Goal: Task Accomplishment & Management: Manage account settings

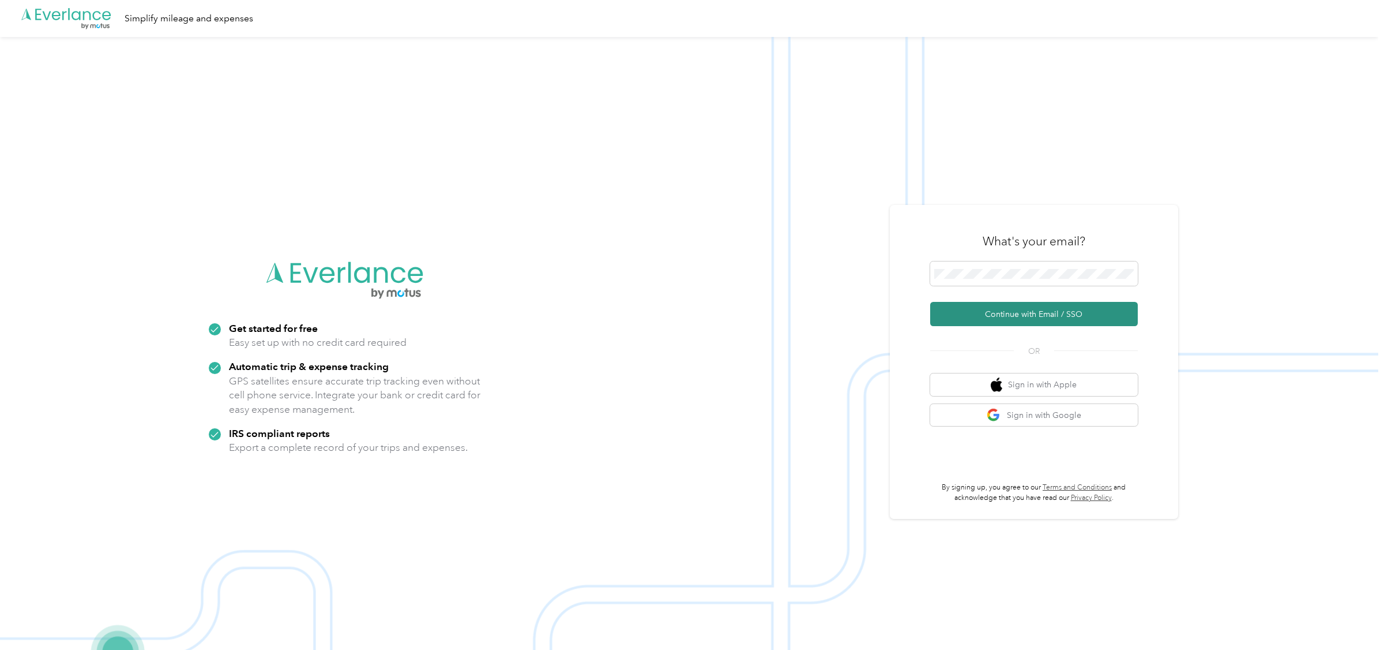
click at [1047, 317] on button "Continue with Email / SSO" at bounding box center [1034, 314] width 208 height 24
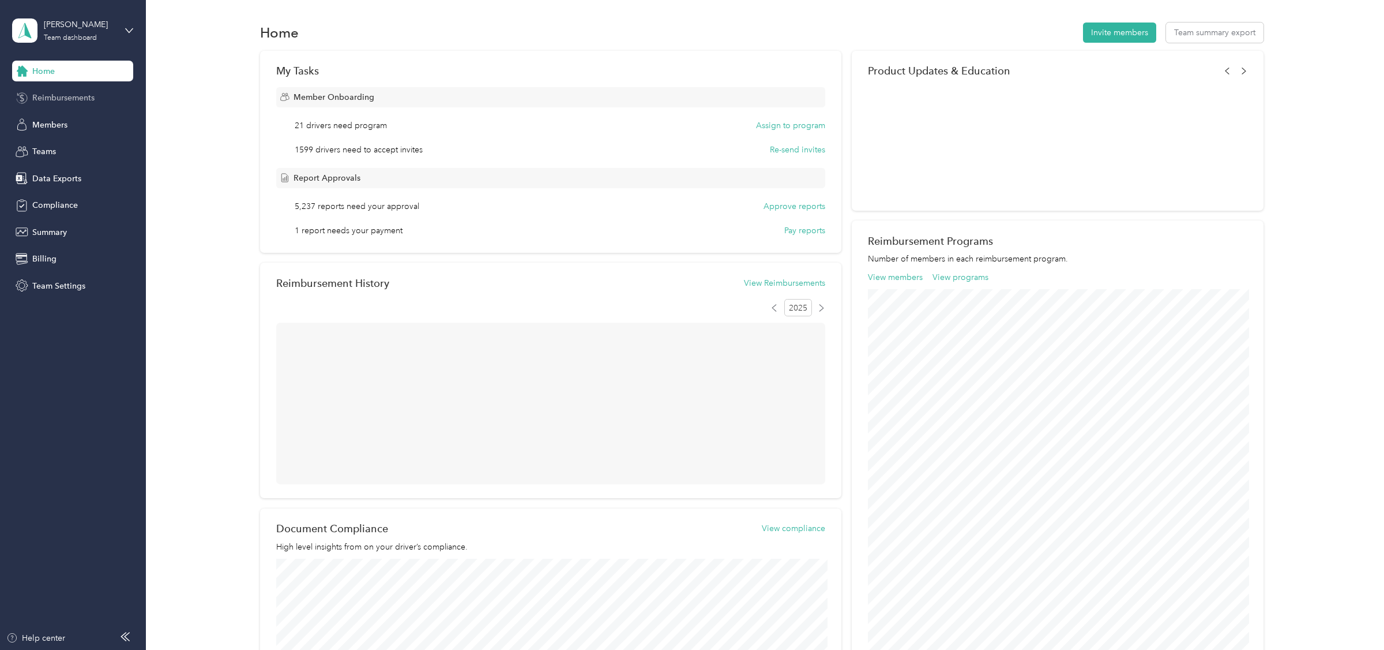
click at [61, 95] on span "Reimbursements" at bounding box center [63, 98] width 62 height 12
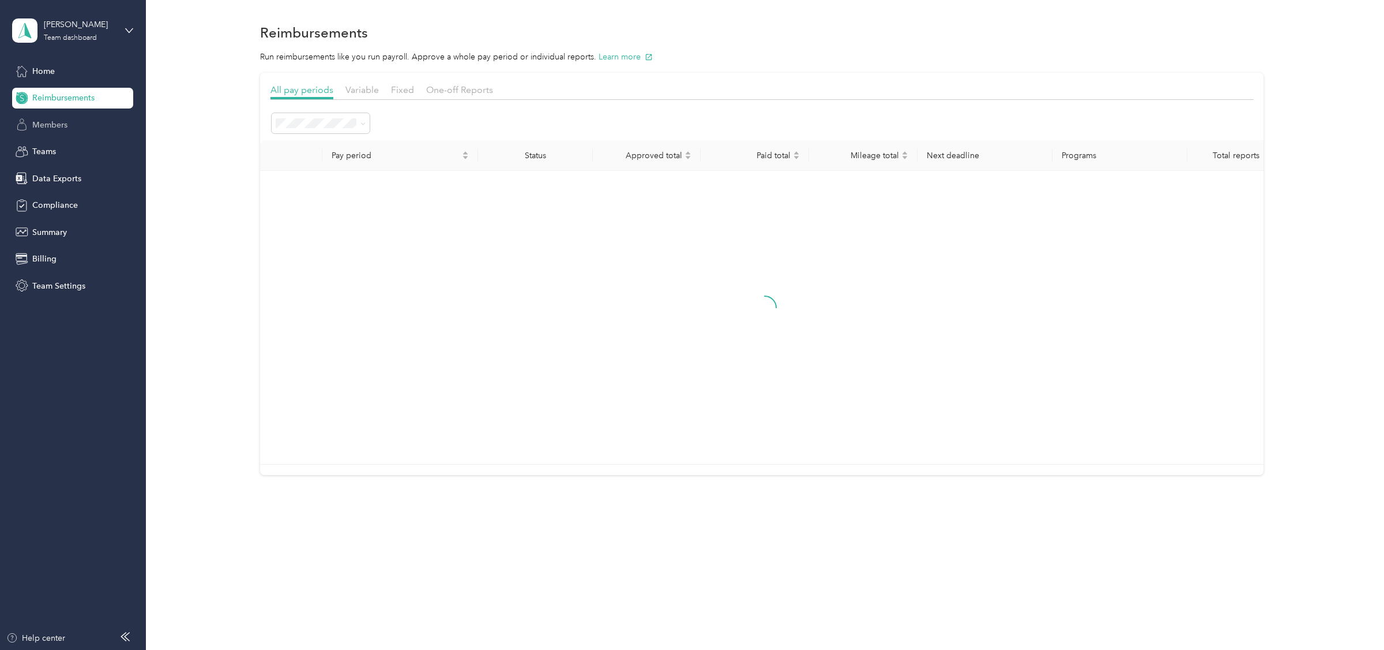
click at [56, 129] on span "Members" at bounding box center [49, 125] width 35 height 12
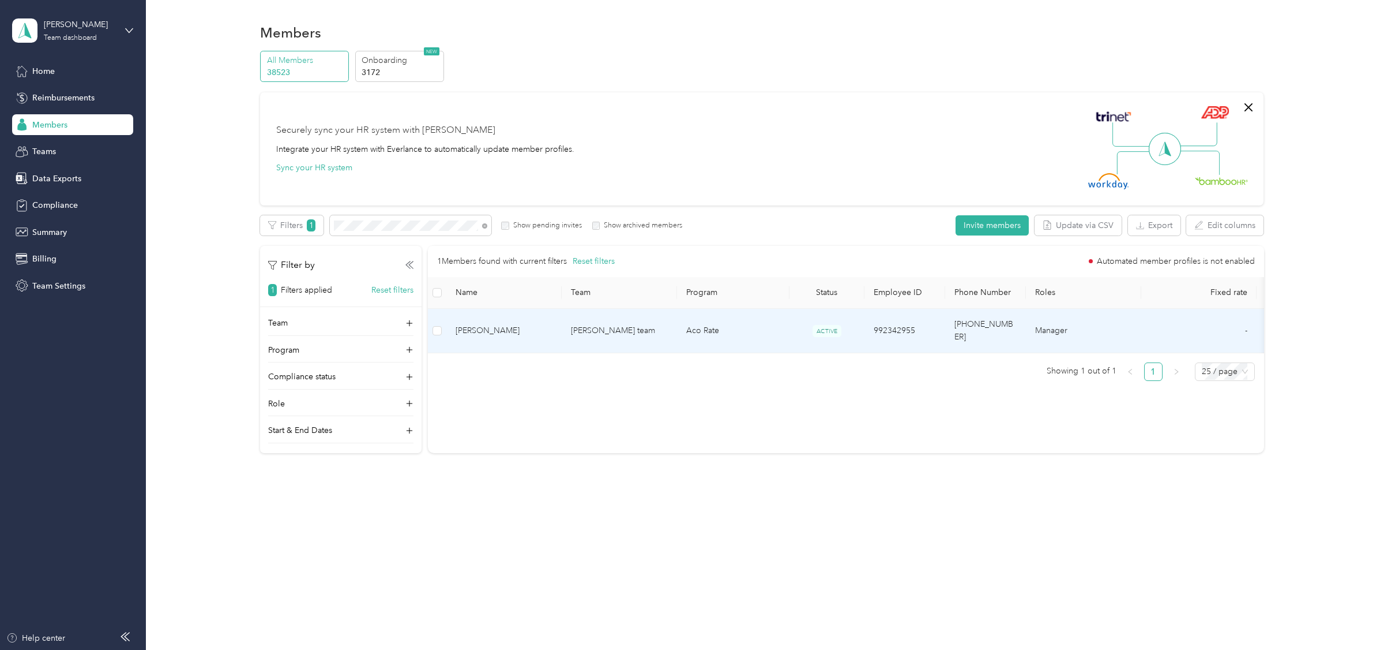
click at [519, 324] on span "Daniel Dinkins" at bounding box center [504, 330] width 97 height 13
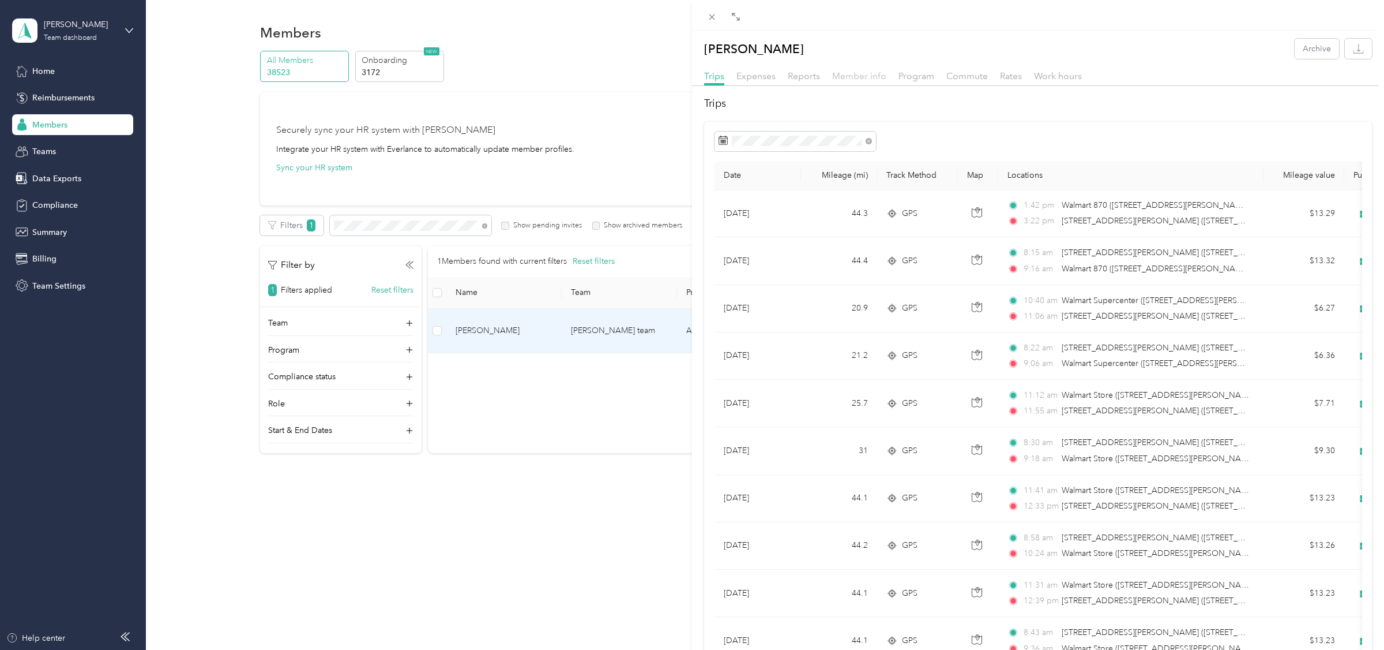
click at [858, 73] on span "Member info" at bounding box center [859, 75] width 54 height 11
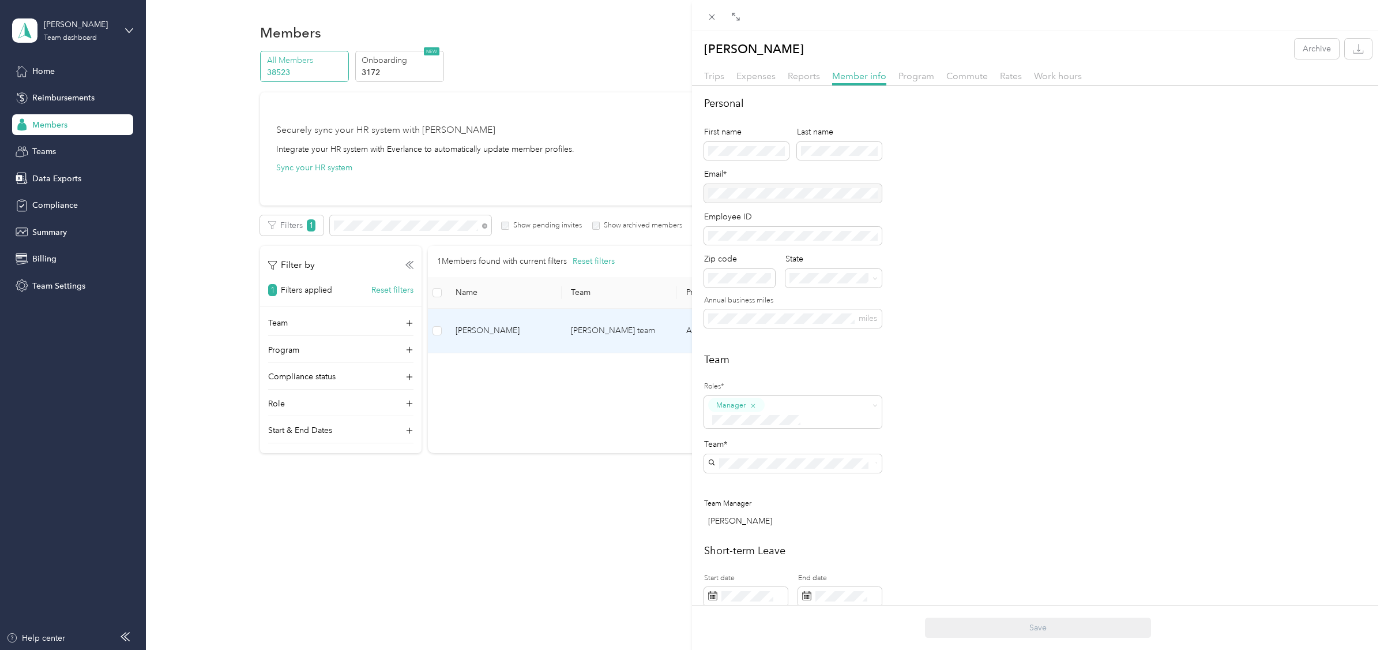
click at [756, 193] on div at bounding box center [793, 193] width 178 height 18
click at [565, 75] on div "Daniel Dinkins Archive Trips Expenses Reports Member info Program Commute Rates…" at bounding box center [692, 325] width 1384 height 650
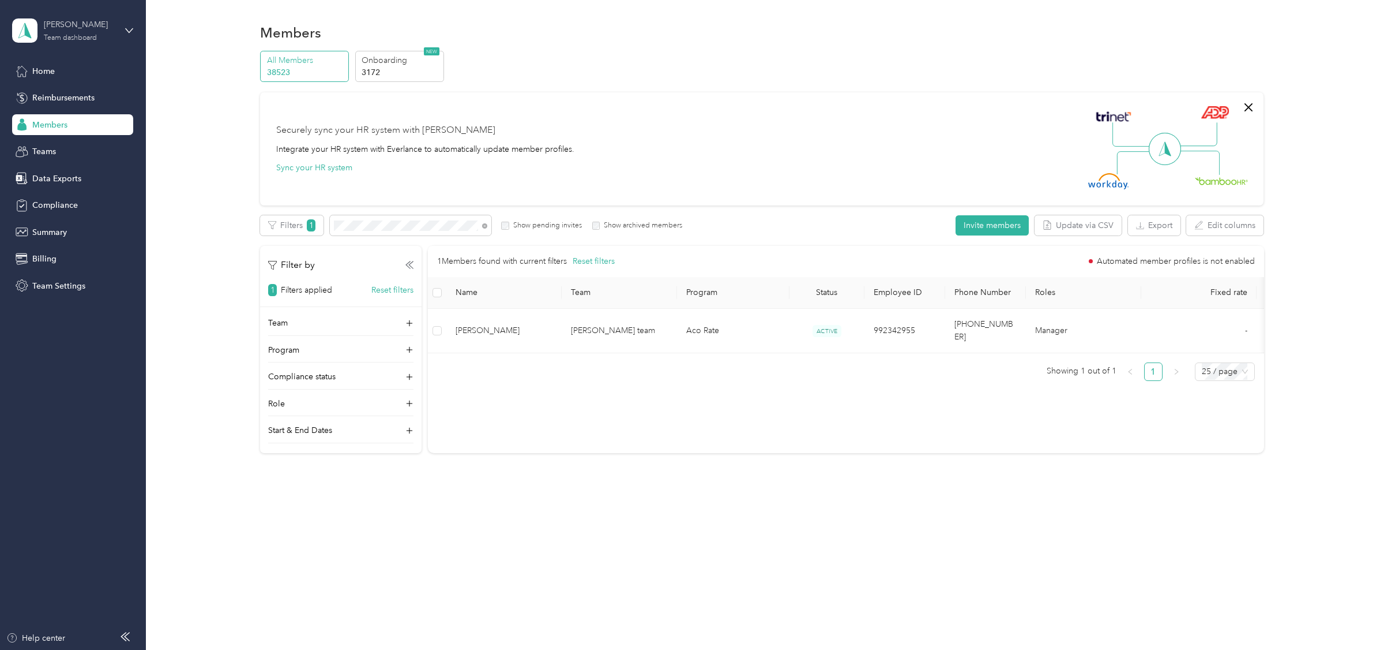
click at [66, 25] on div "[PERSON_NAME]" at bounding box center [80, 24] width 72 height 12
click at [60, 122] on div "Personal dashboard" at bounding box center [58, 120] width 73 height 12
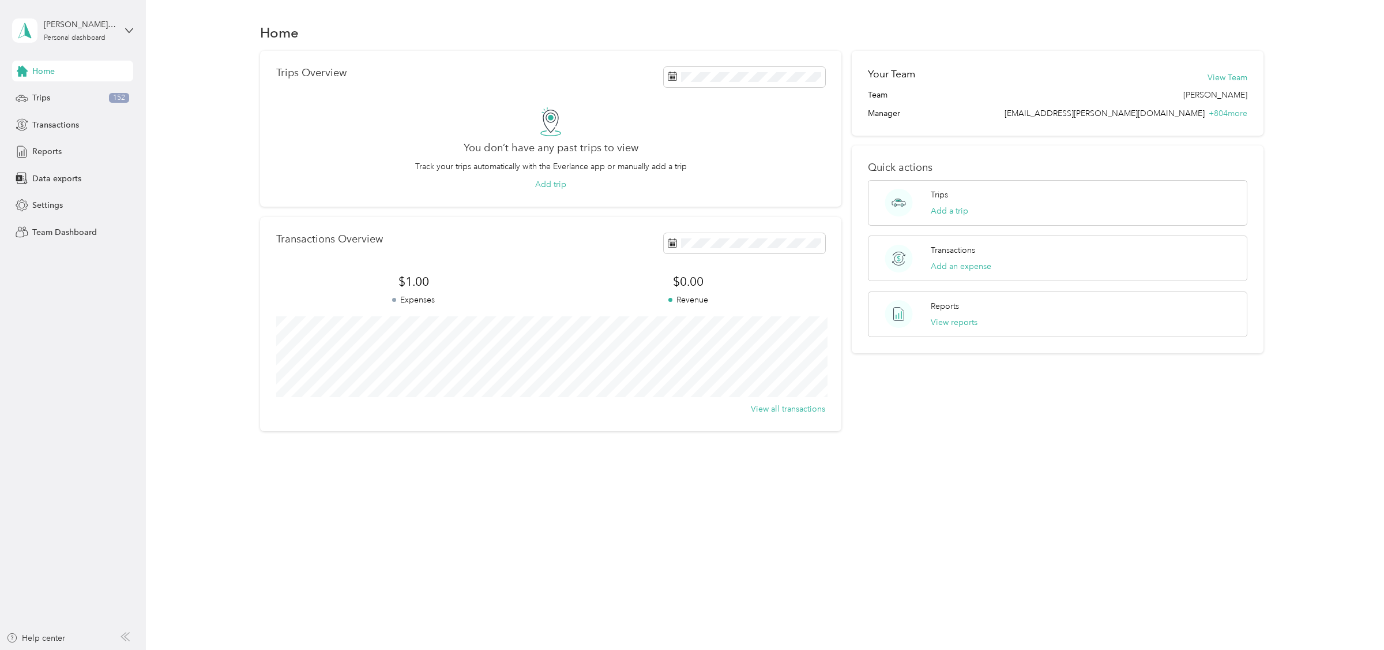
click at [239, 199] on div "Trips Overview You don’t have any past trips to view Track your trips automatic…" at bounding box center [762, 241] width 1204 height 381
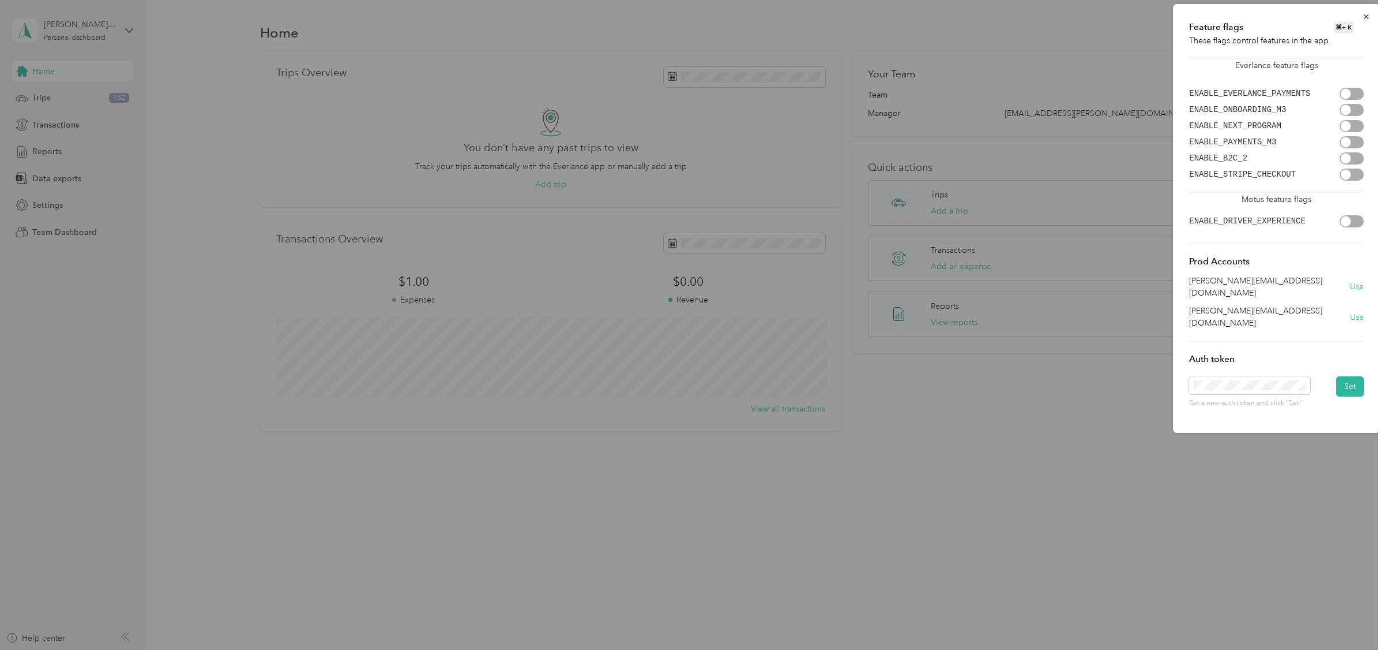
scroll to position [0, 1220]
click at [1351, 376] on button "Set" at bounding box center [1351, 386] width 28 height 20
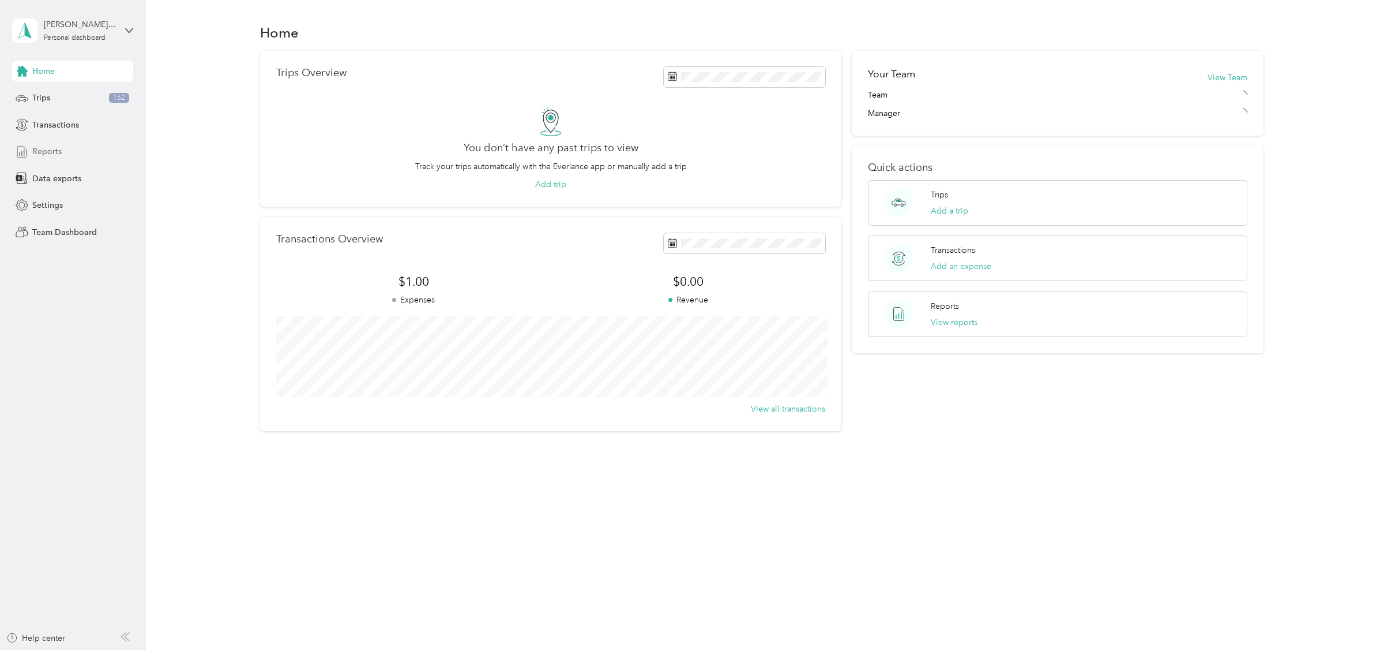
click at [59, 149] on span "Reports" at bounding box center [46, 151] width 29 height 12
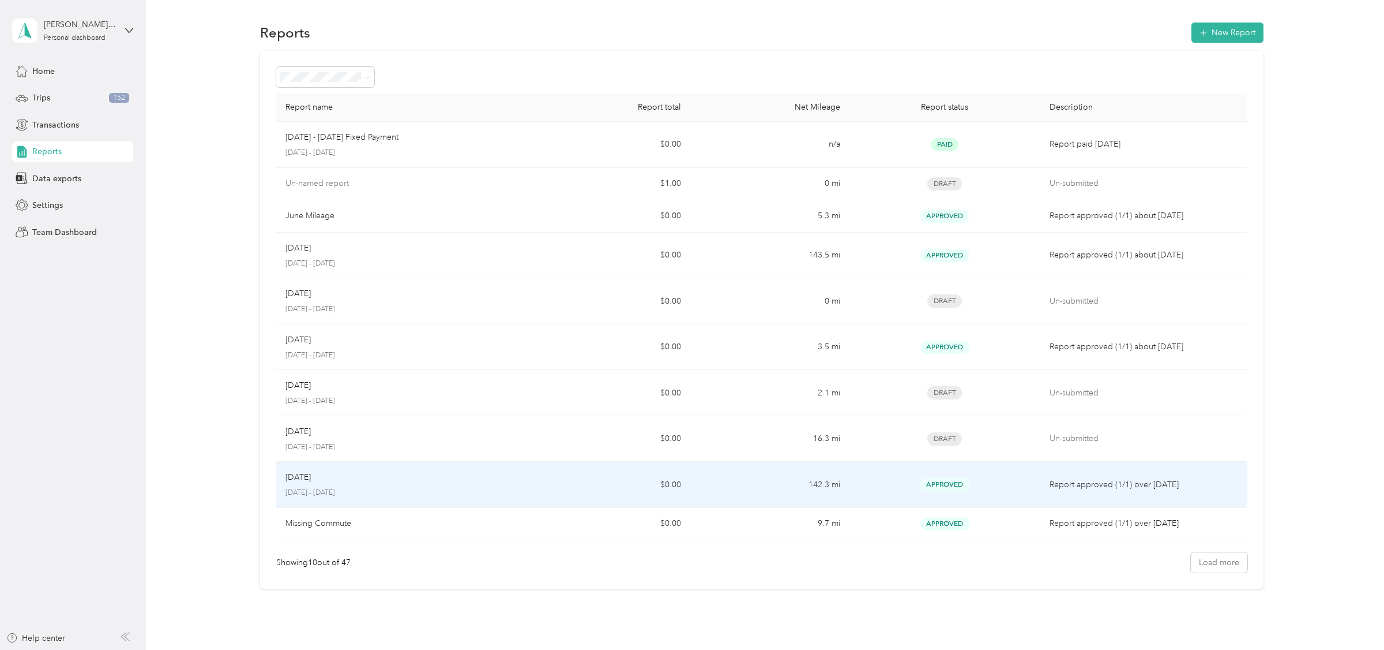
click at [426, 470] on td "May [DATE] - [DATE]" at bounding box center [403, 484] width 255 height 46
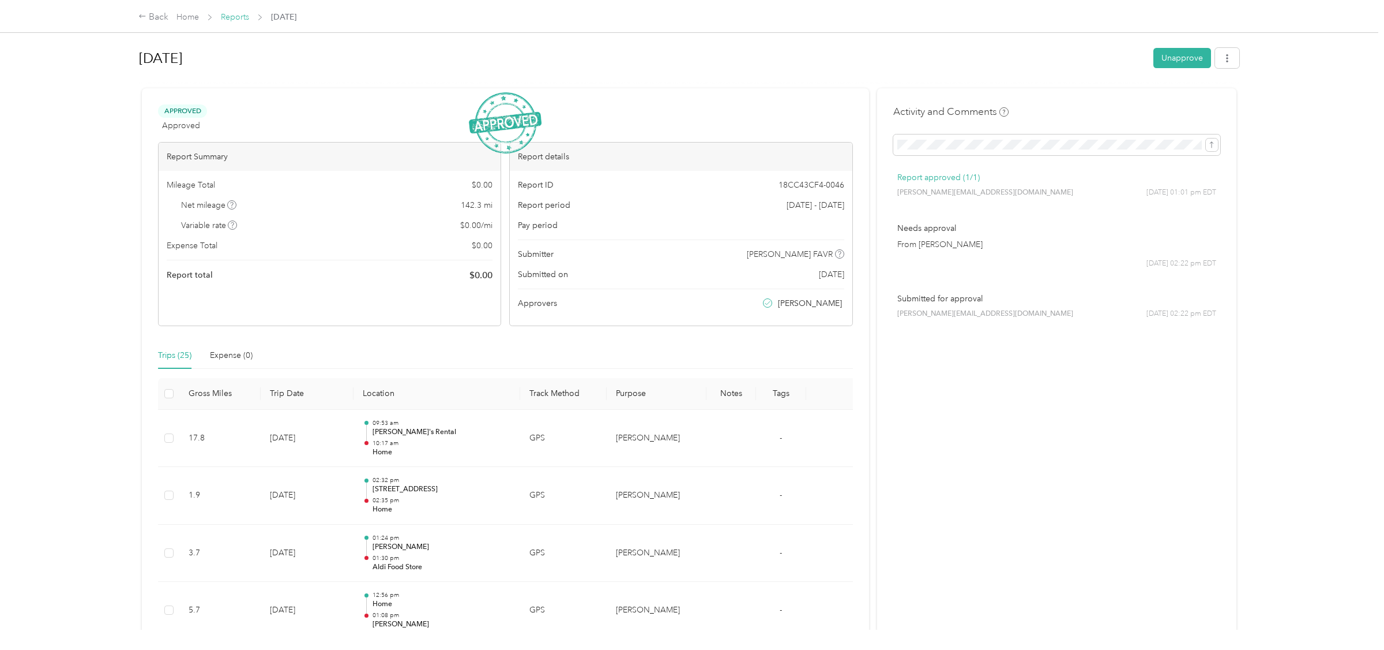
click at [234, 18] on link "Reports" at bounding box center [235, 17] width 28 height 10
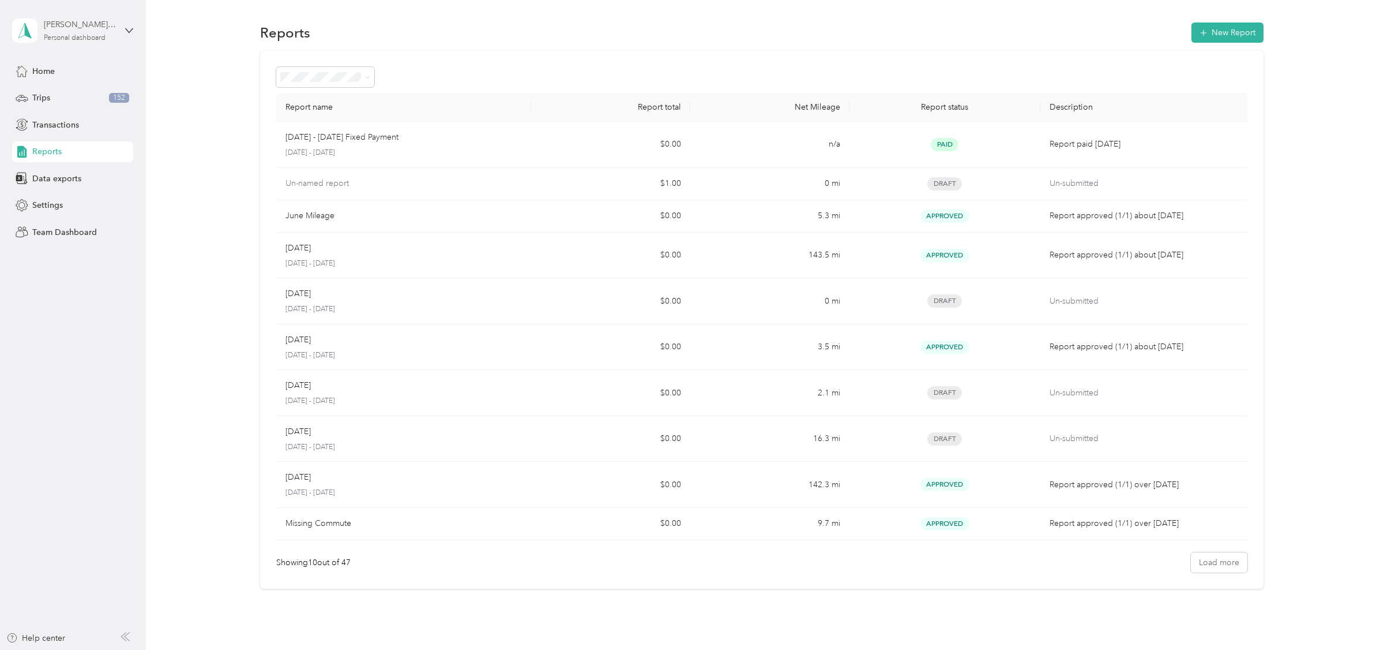
click at [82, 24] on div "[PERSON_NAME] FAVR" at bounding box center [80, 24] width 72 height 12
click at [63, 93] on div "Team dashboard" at bounding box center [53, 94] width 62 height 12
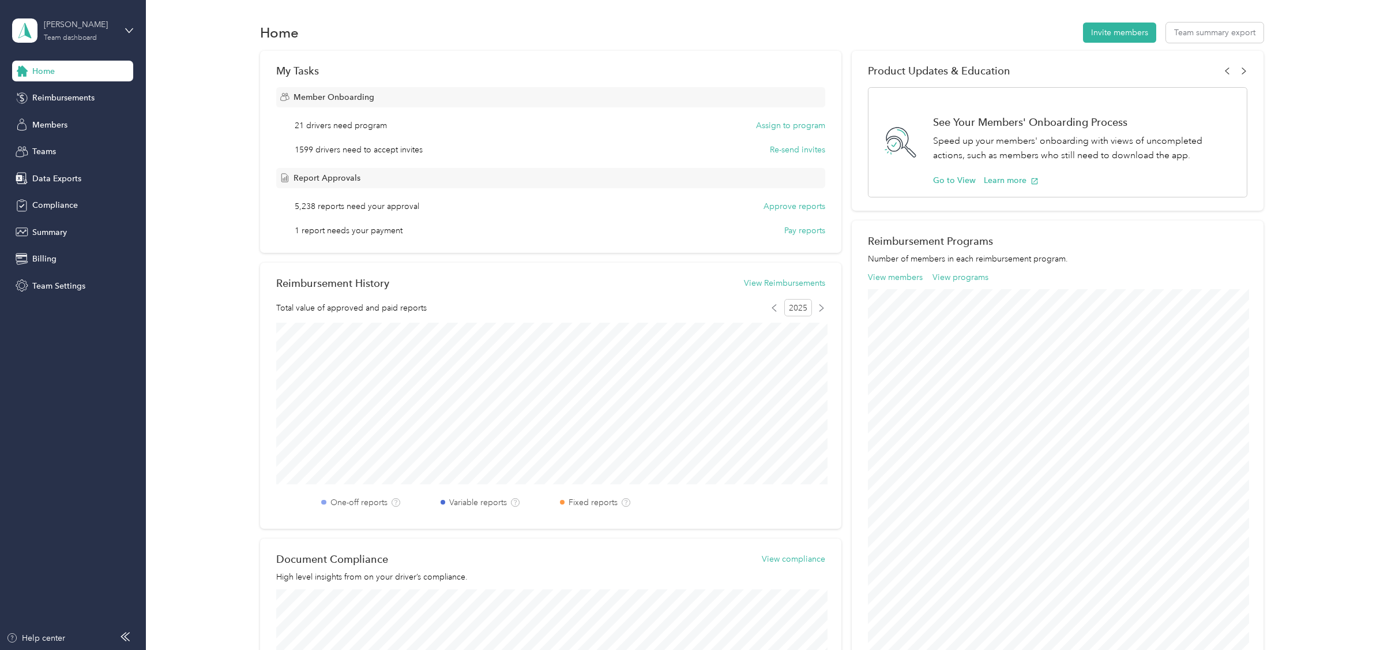
click at [97, 35] on div "[PERSON_NAME] Team dashboard" at bounding box center [80, 29] width 72 height 23
click at [76, 123] on div "Personal dashboard" at bounding box center [166, 121] width 292 height 20
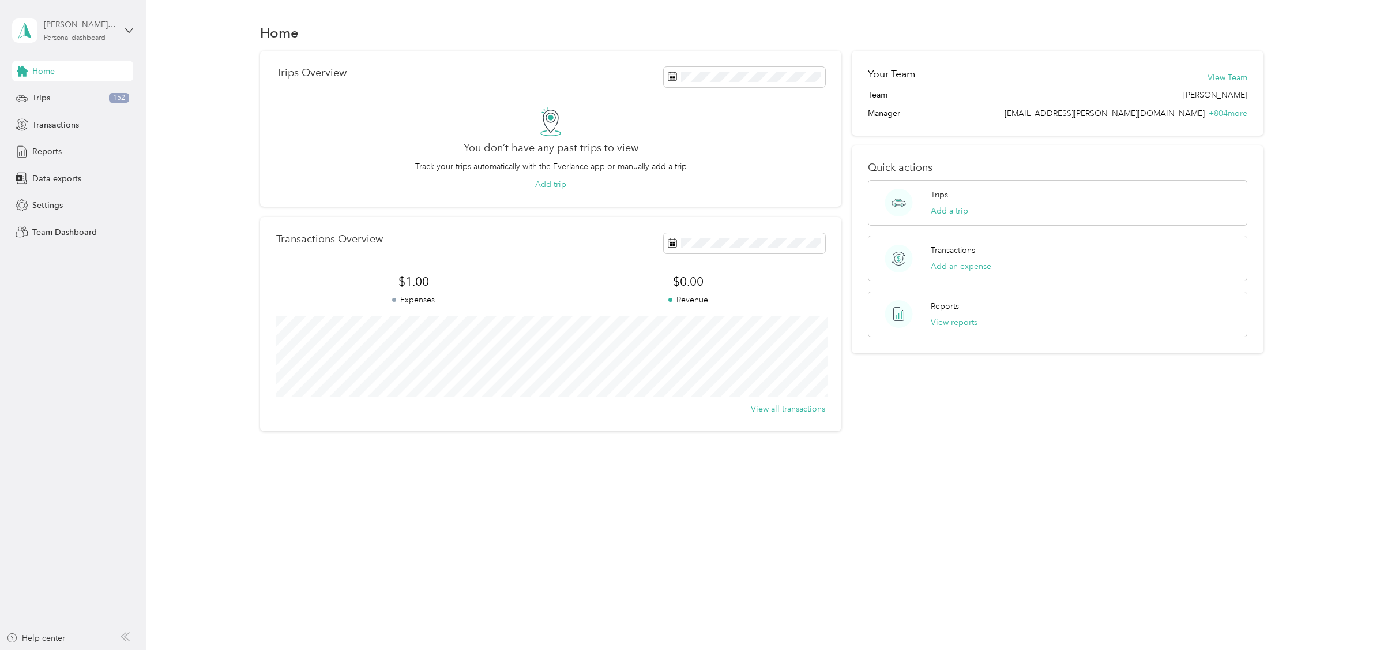
click at [88, 40] on div "Personal dashboard" at bounding box center [75, 38] width 62 height 7
click at [60, 144] on div "Log out" at bounding box center [44, 147] width 44 height 12
